Goal: Browse casually

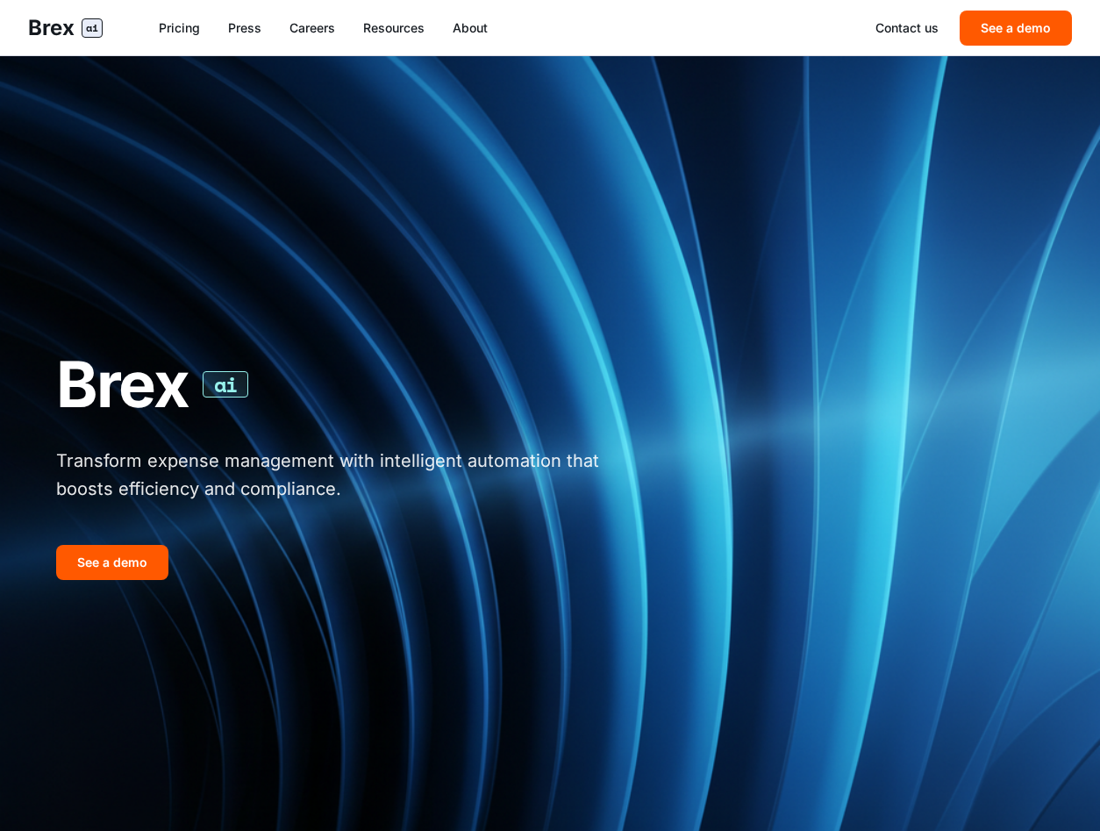
click at [577, 145] on div "Brex ai Transform expense management with intelligent automation that boosts ef…" at bounding box center [550, 464] width 1044 height 705
